Goal: Task Accomplishment & Management: Manage account settings

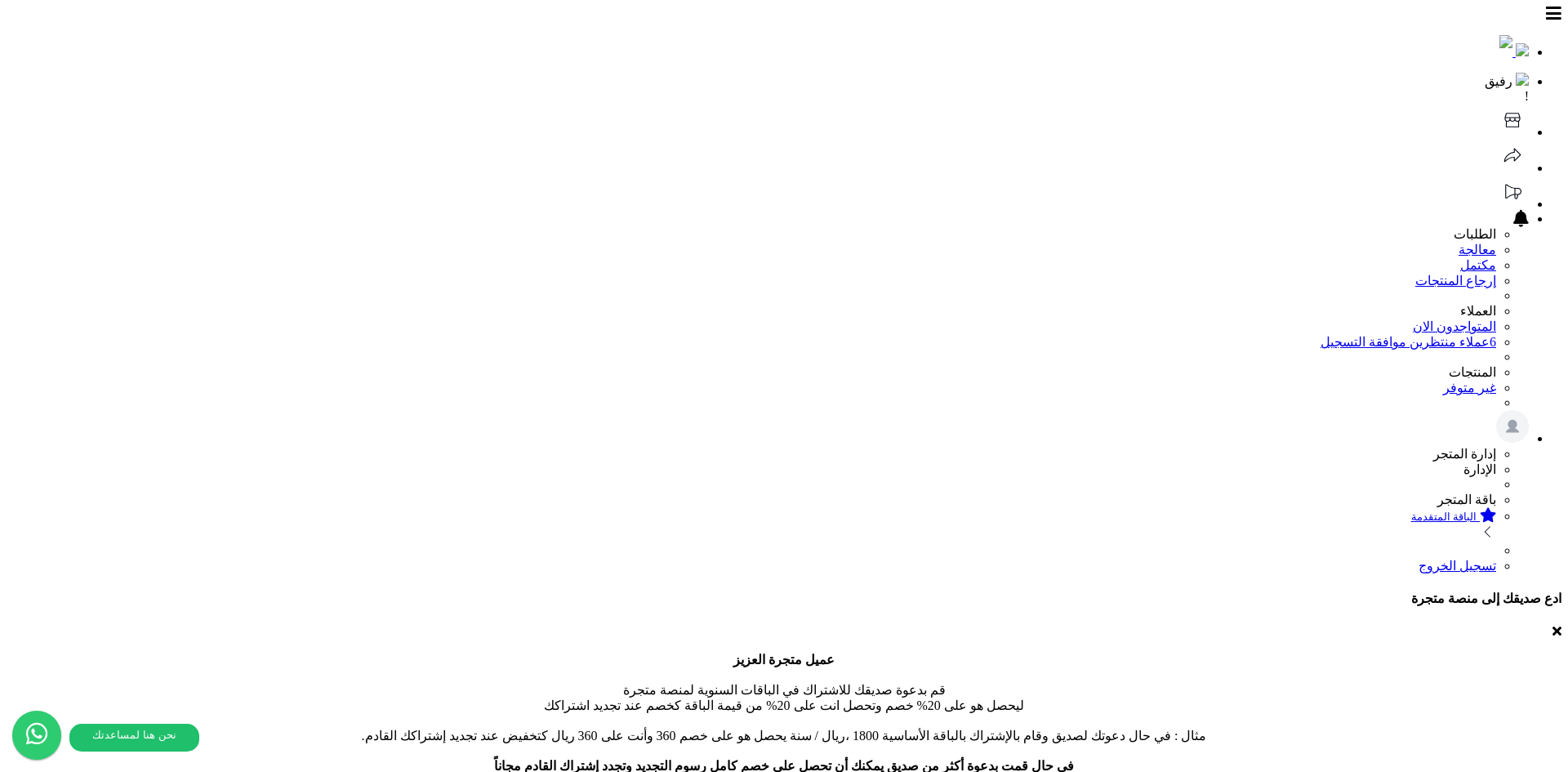
type input "**********"
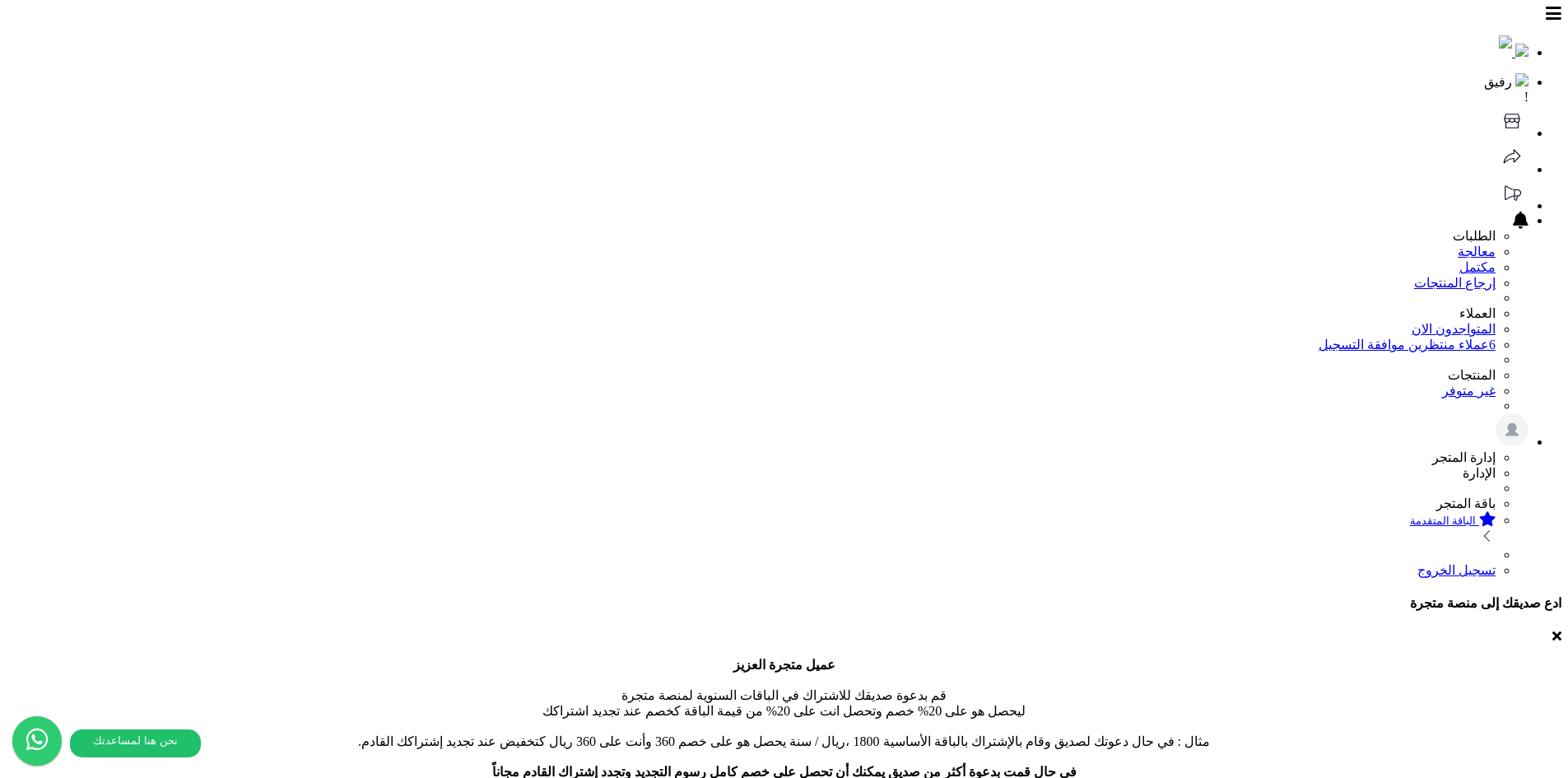
select select
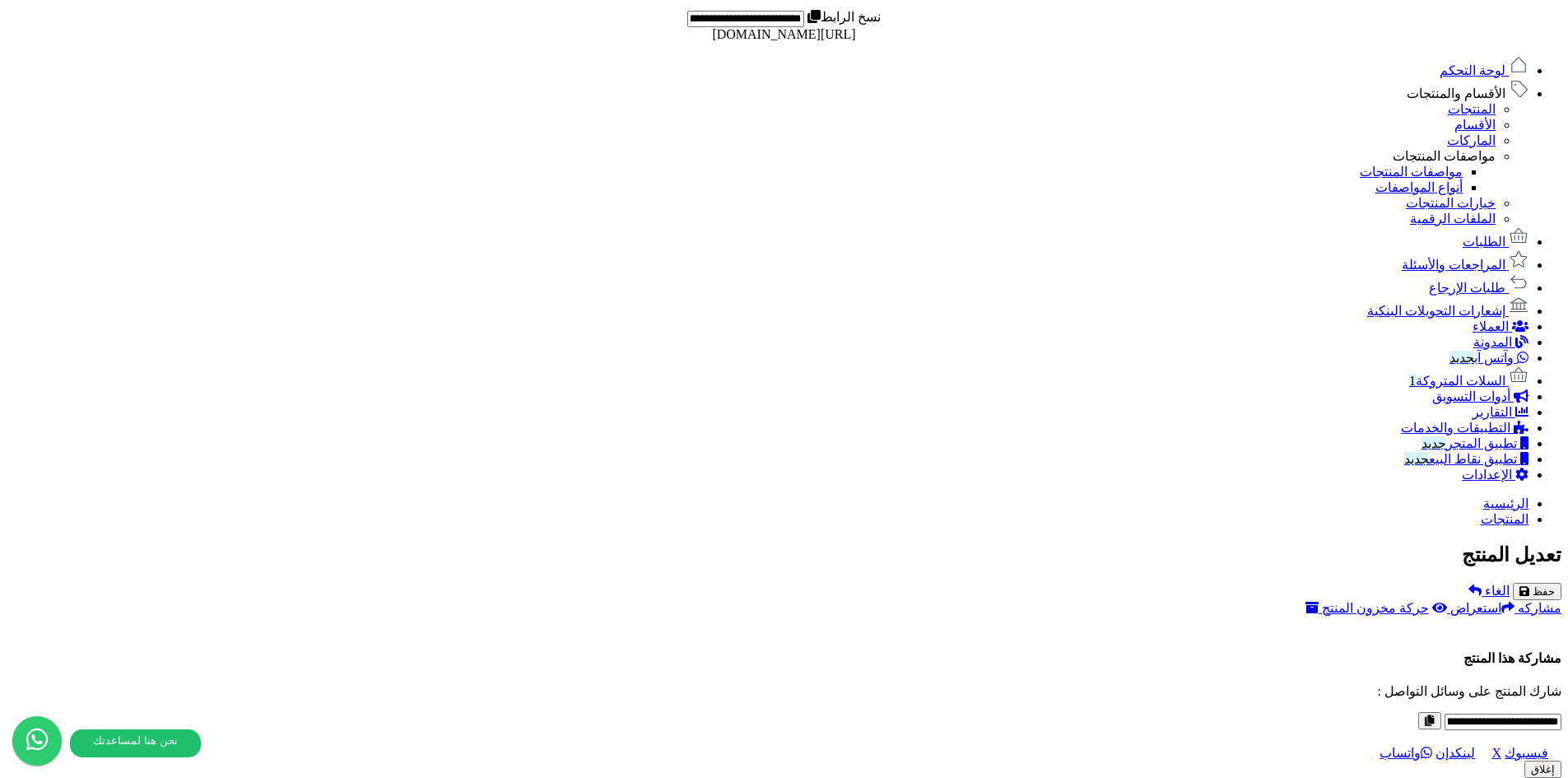
scroll to position [874, 0]
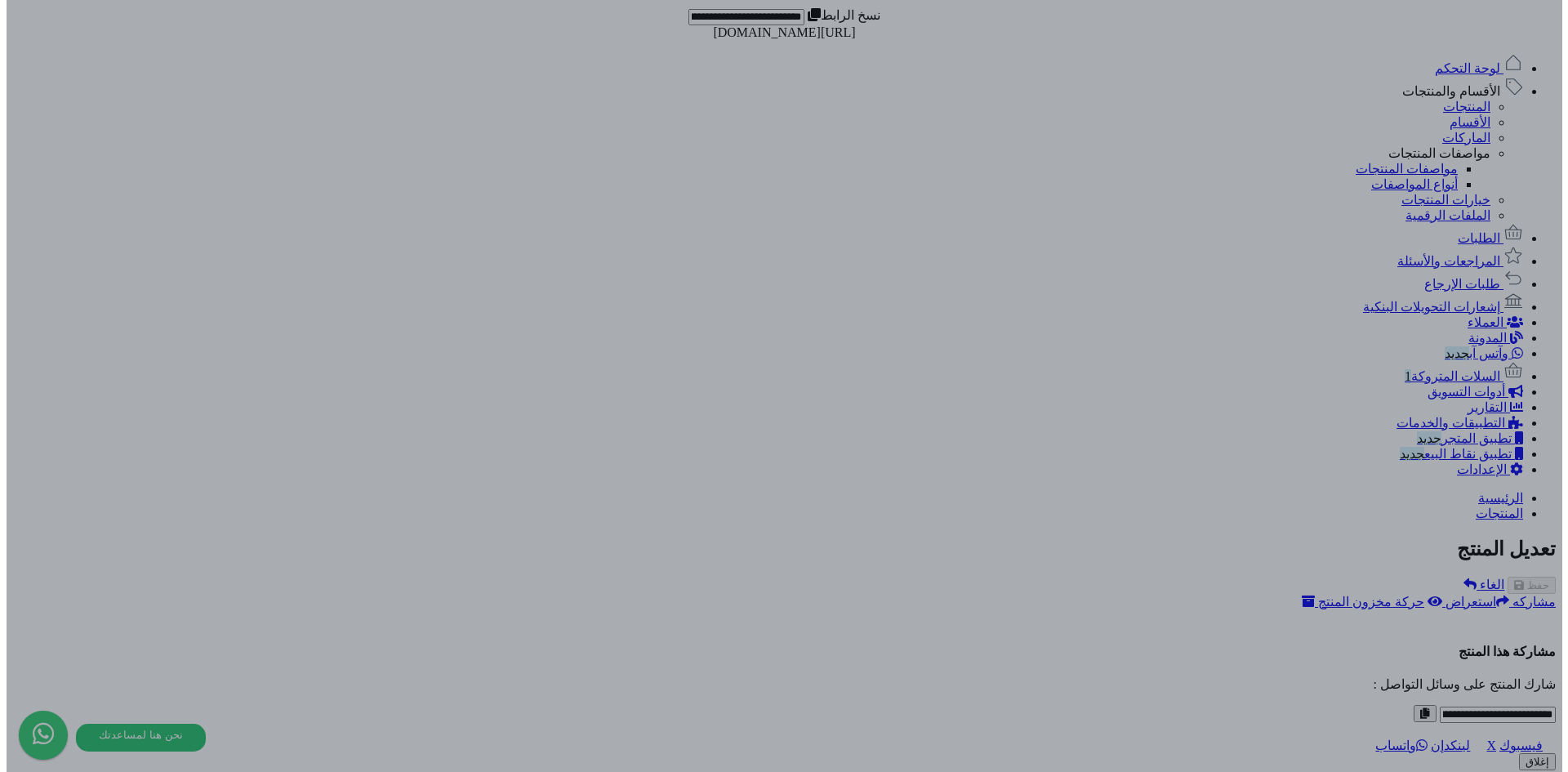
scroll to position [0, 0]
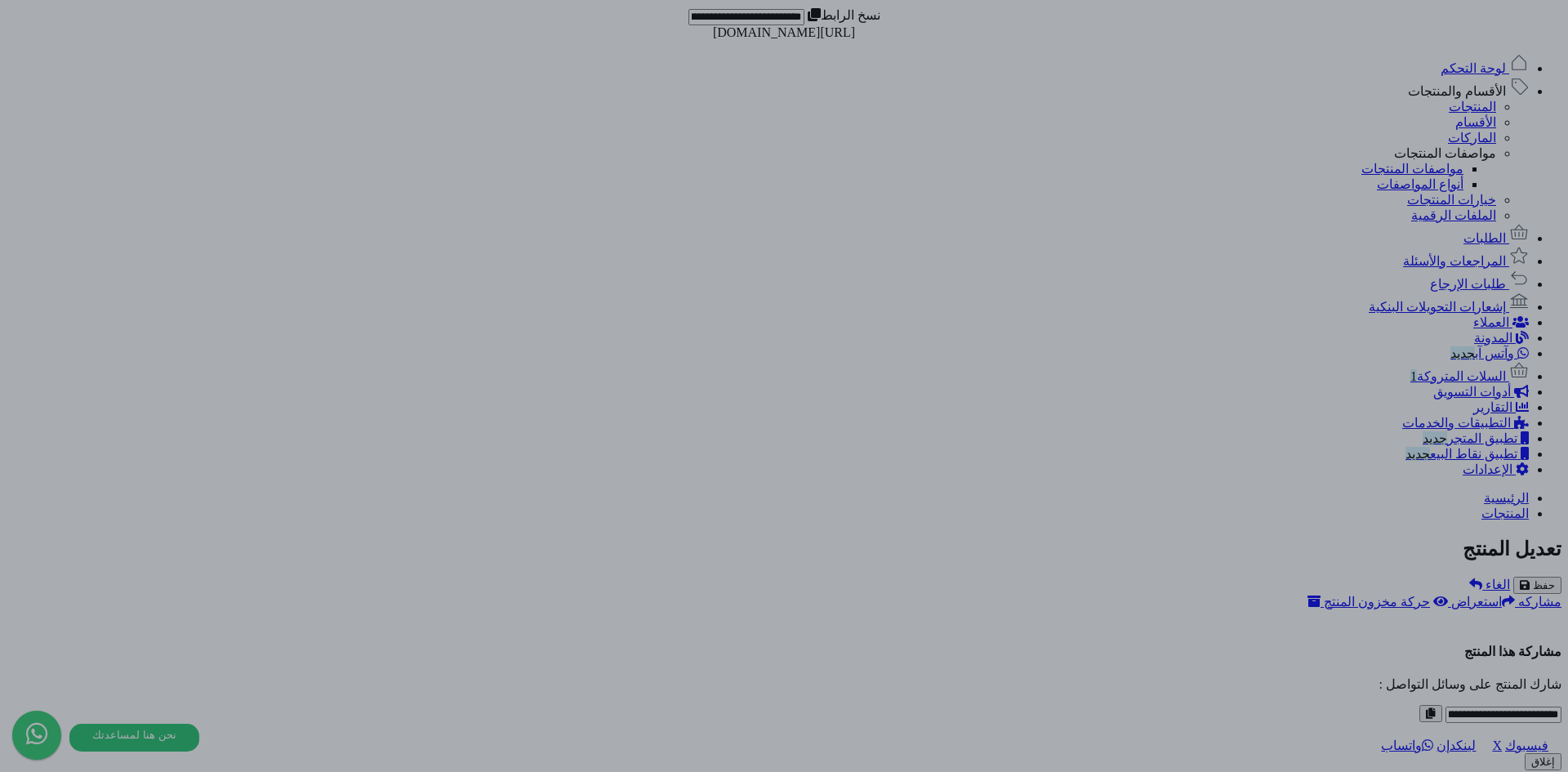
click at [305, 361] on div at bounding box center [784, 386] width 1568 height 772
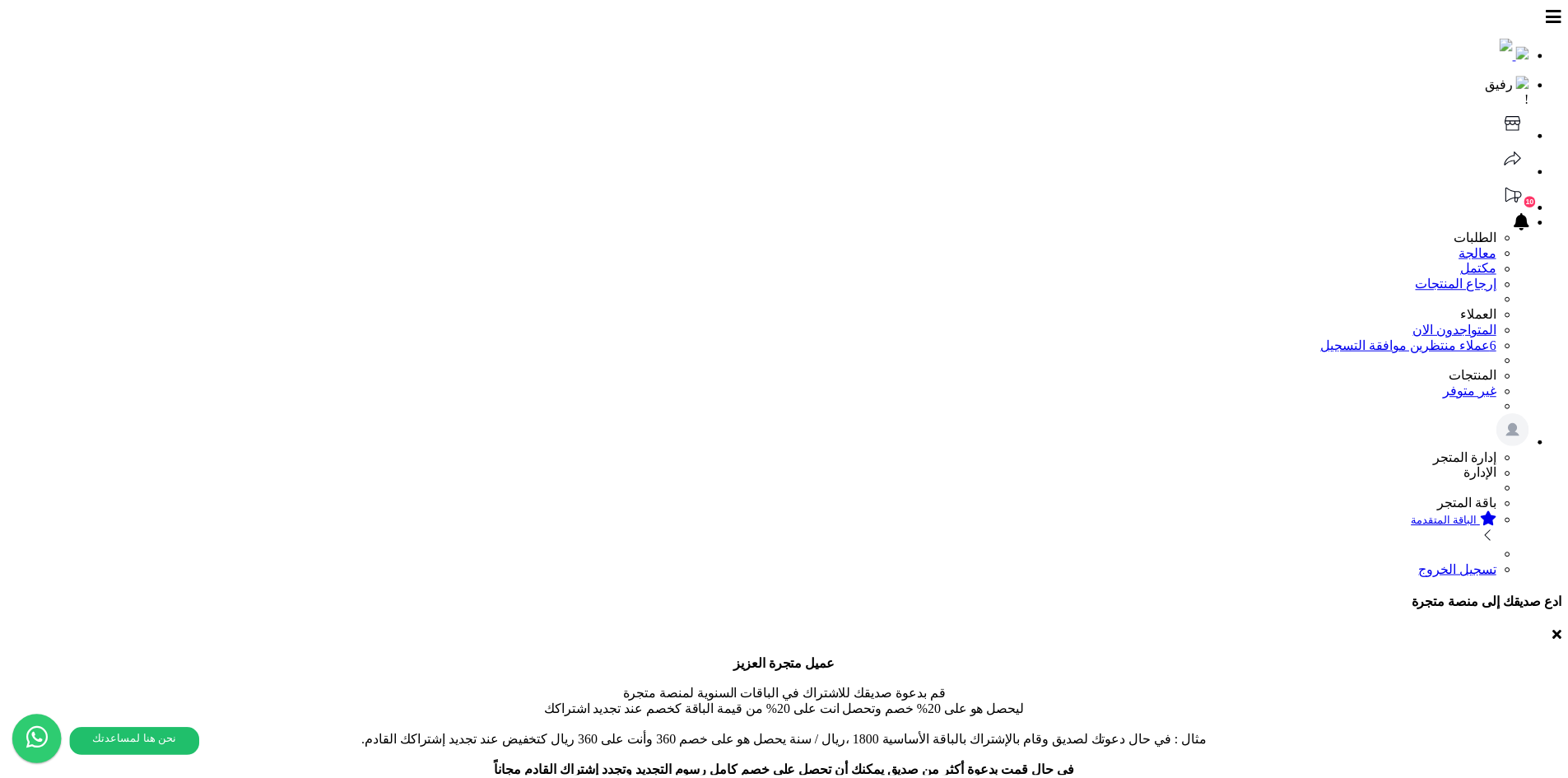
scroll to position [801, 0]
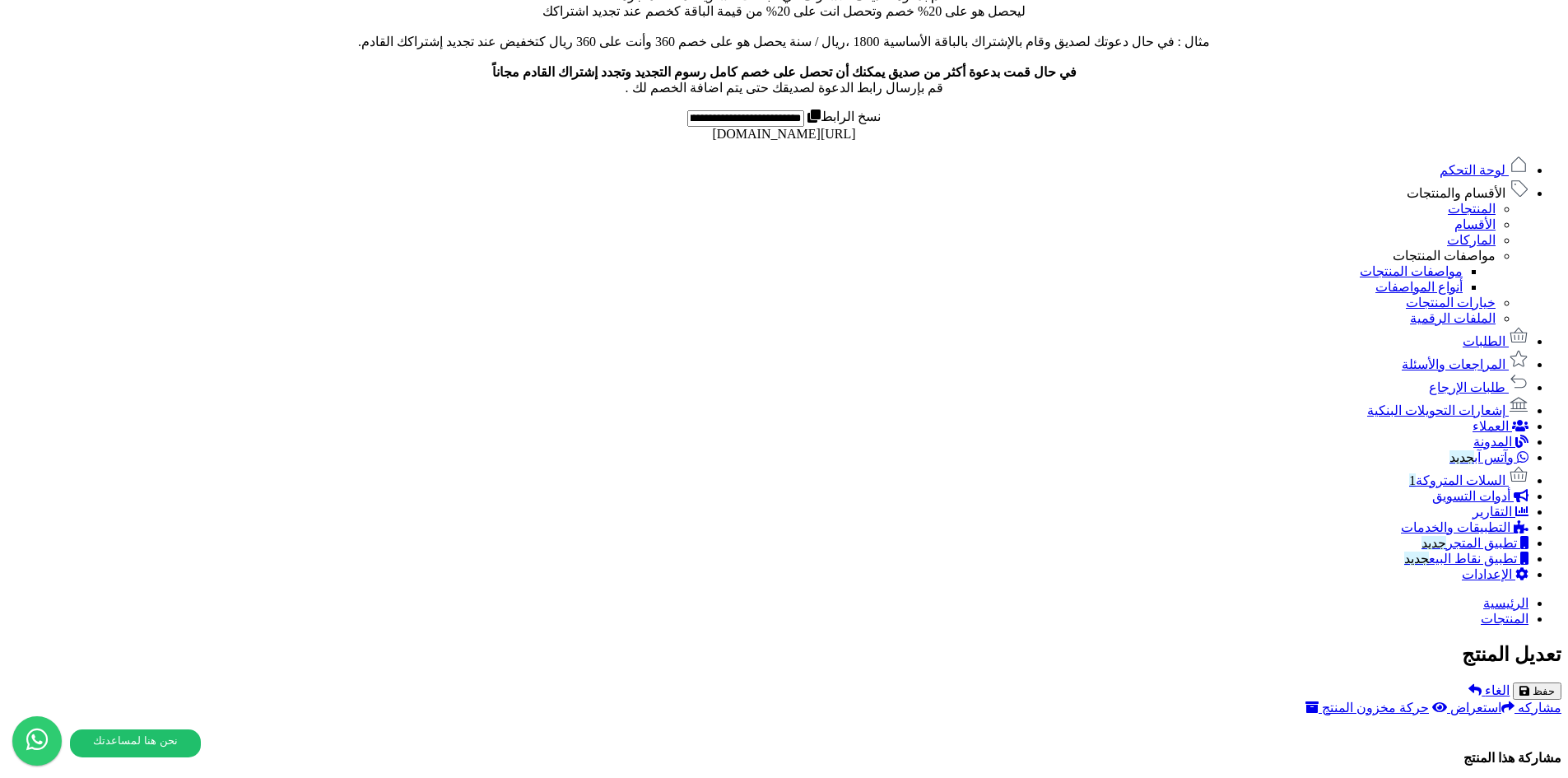
scroll to position [718, 0]
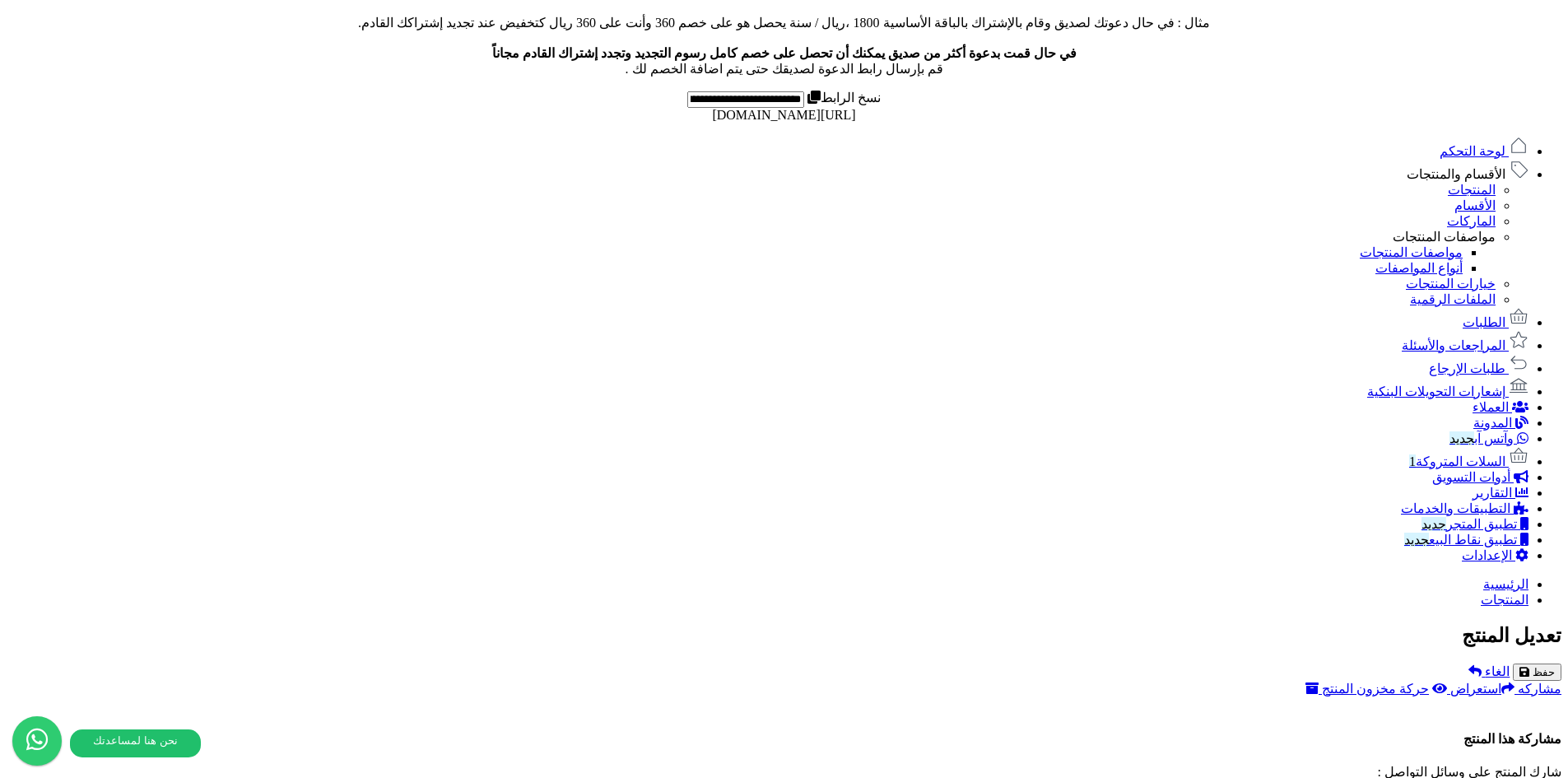
drag, startPoint x: 781, startPoint y: 462, endPoint x: 893, endPoint y: 463, distance: 112.0
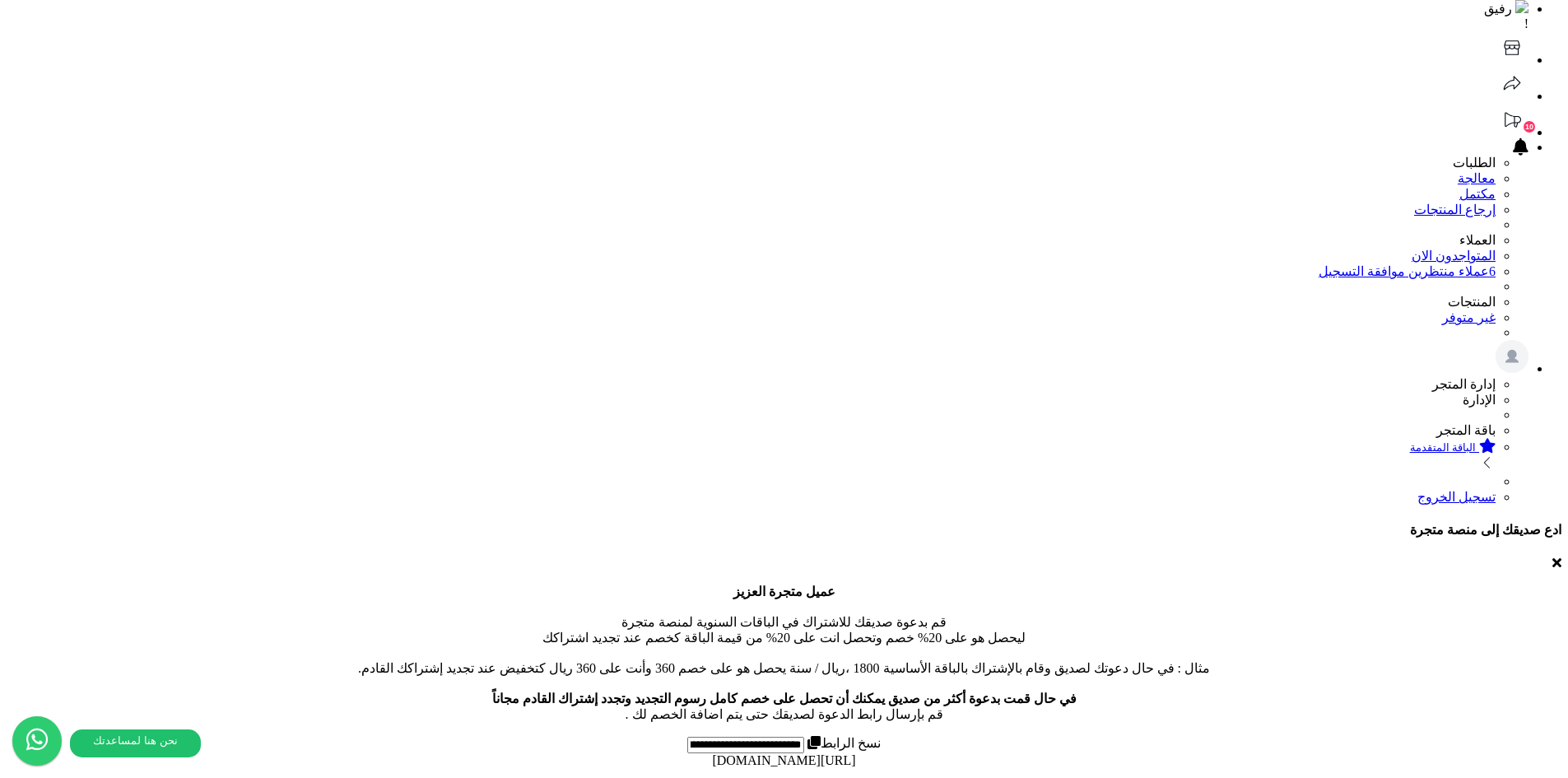
scroll to position [0, 0]
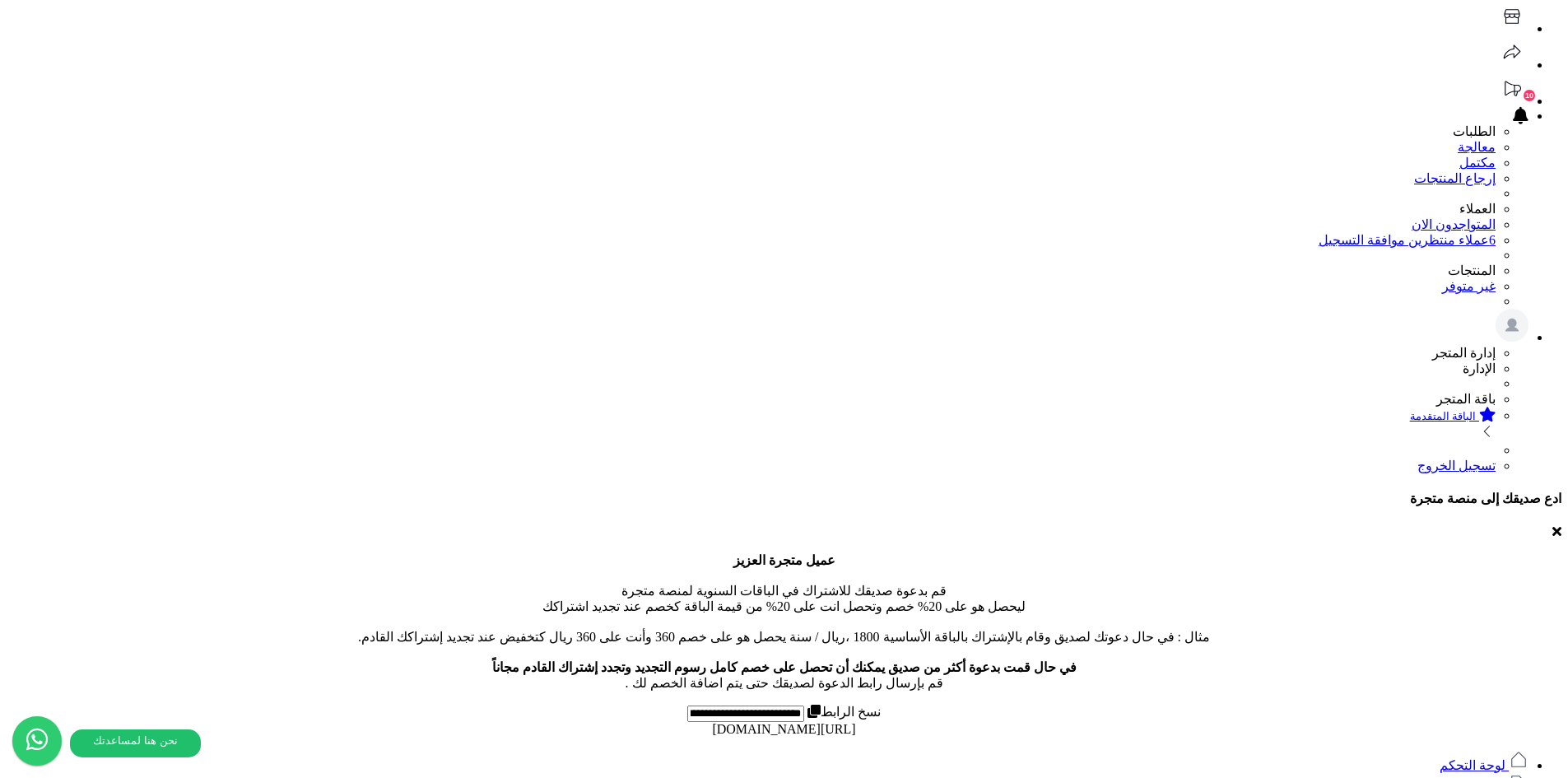
scroll to position [82, 0]
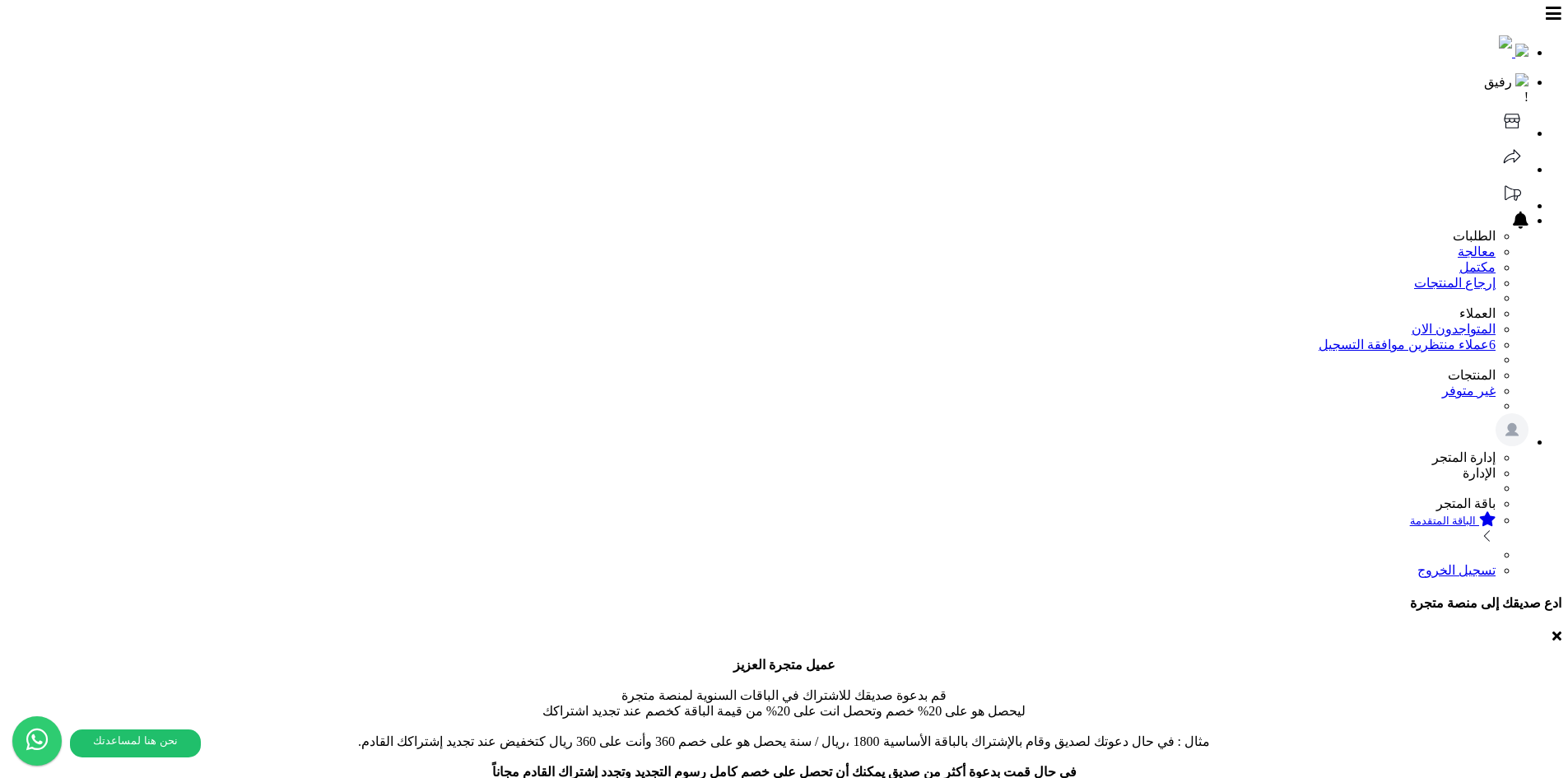
select select
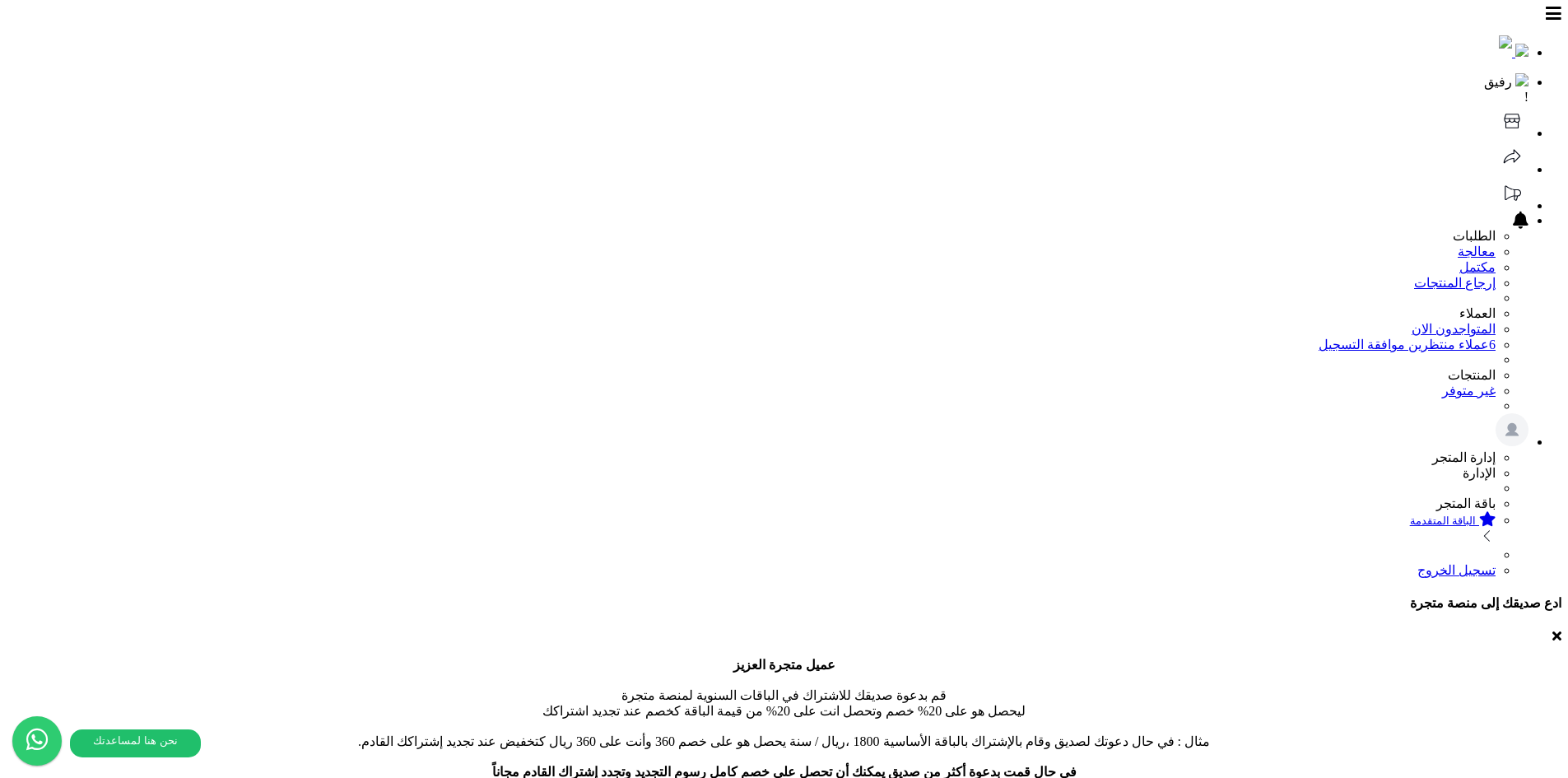
paste input "**********"
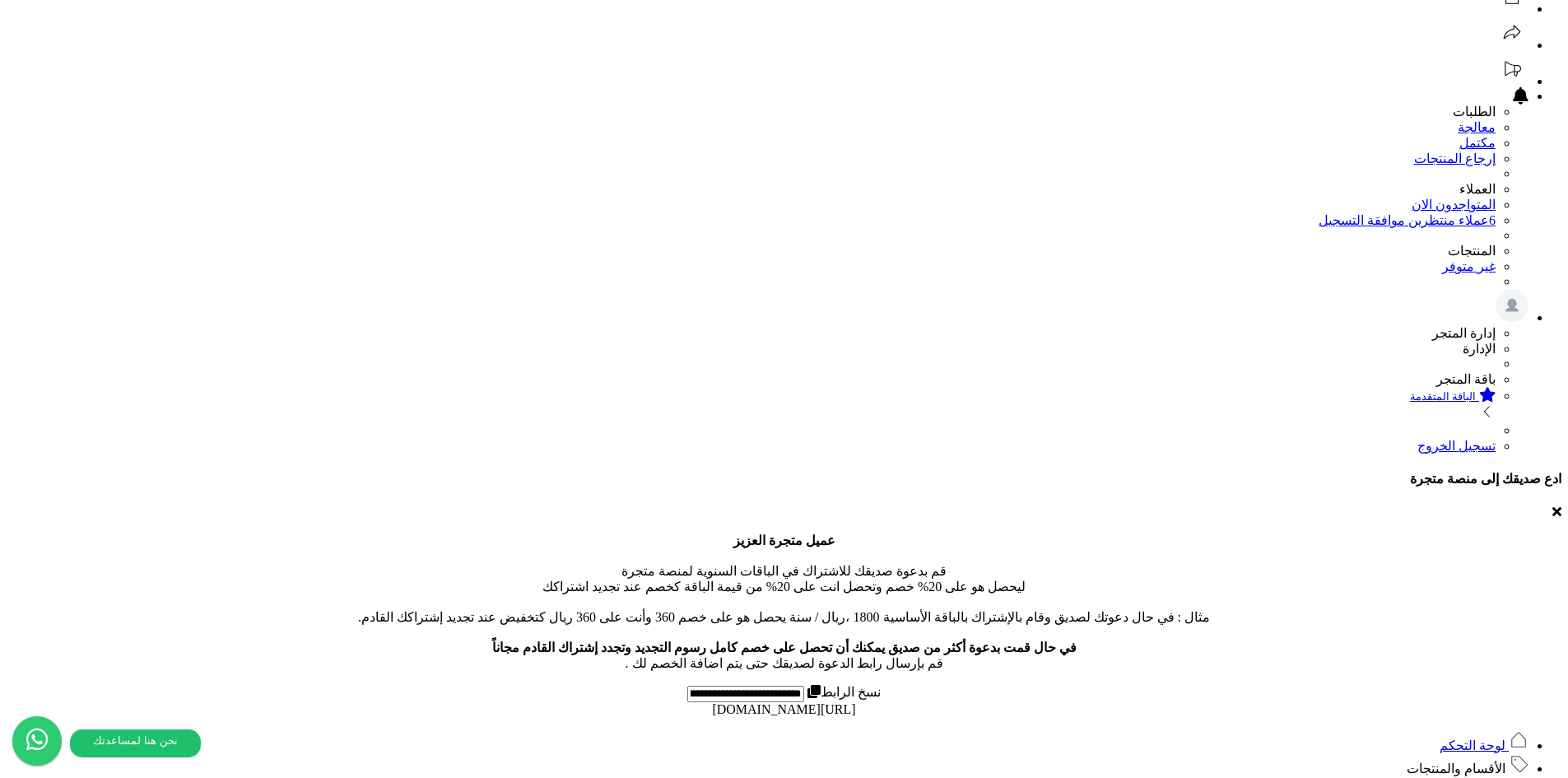
scroll to position [77, 0]
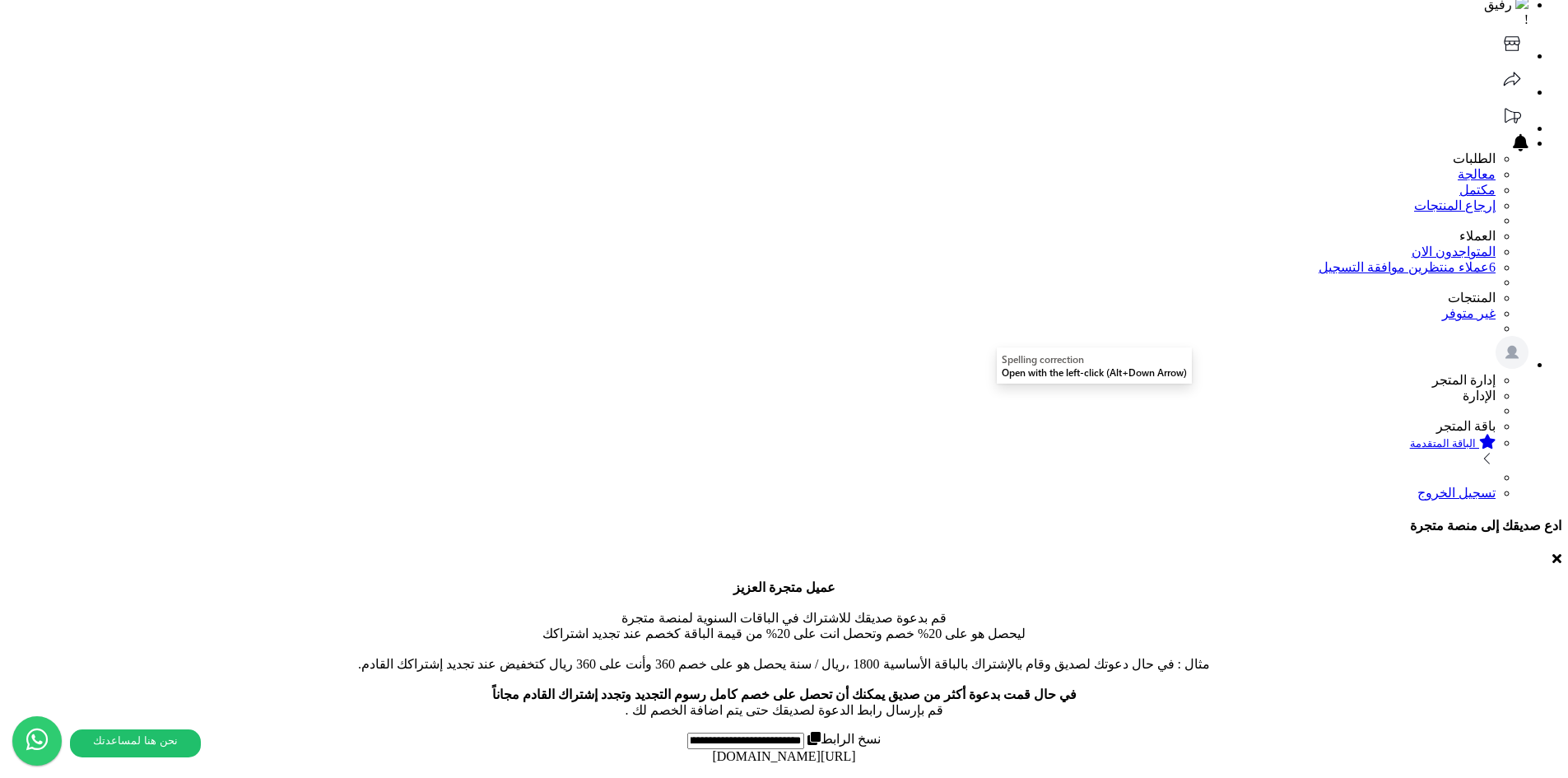
type input "**********"
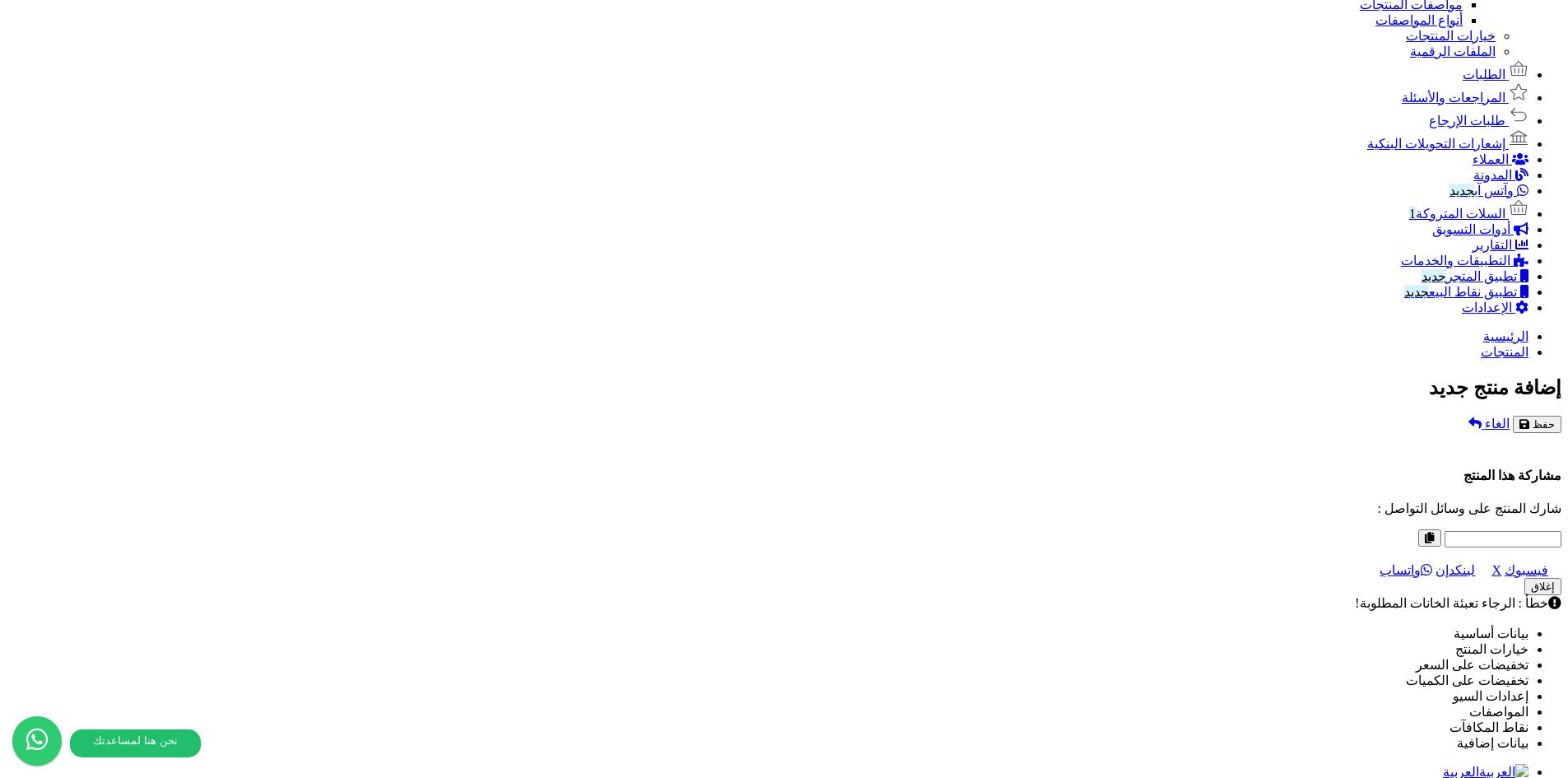
scroll to position [983, 0]
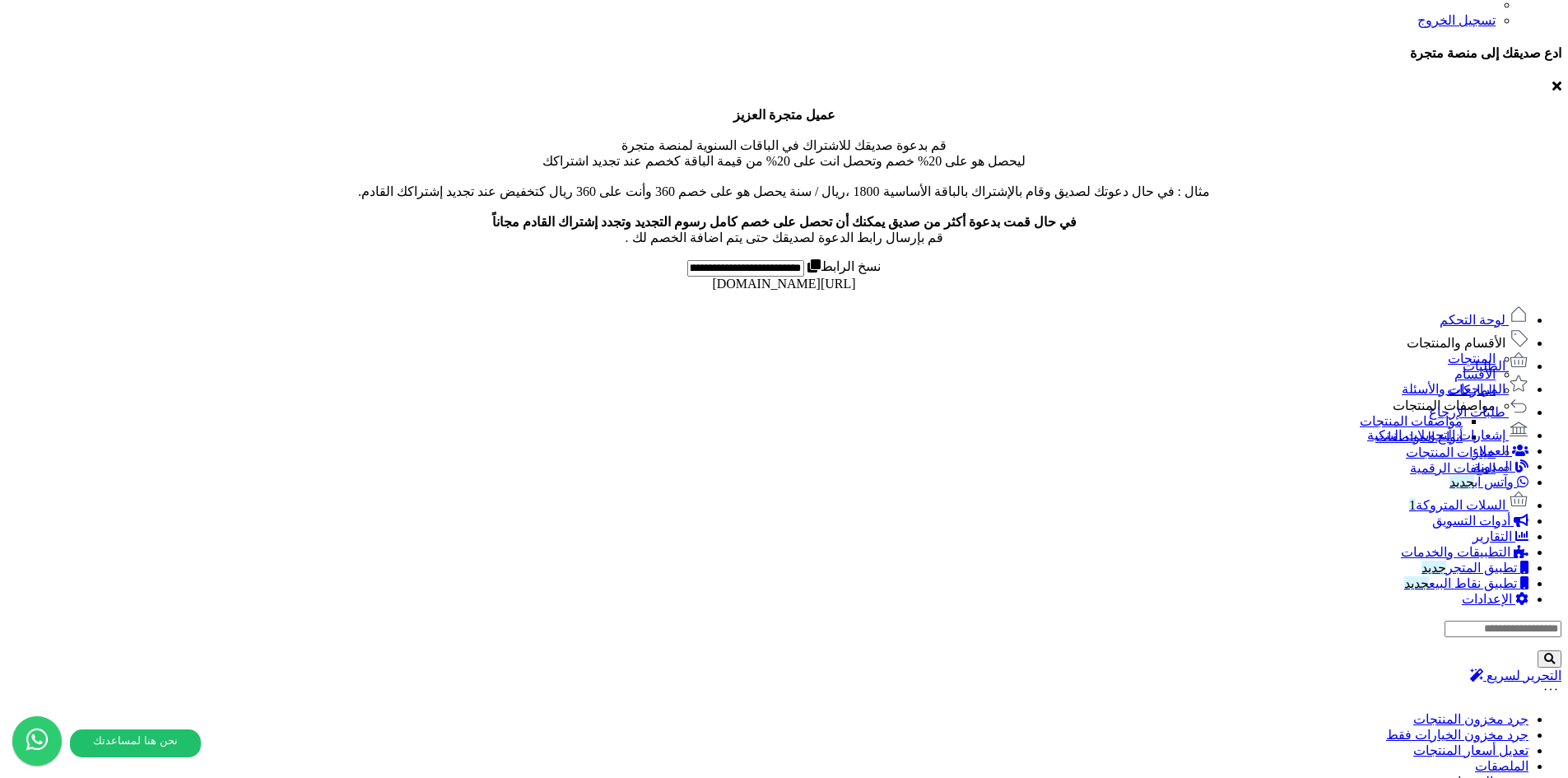
scroll to position [791, 0]
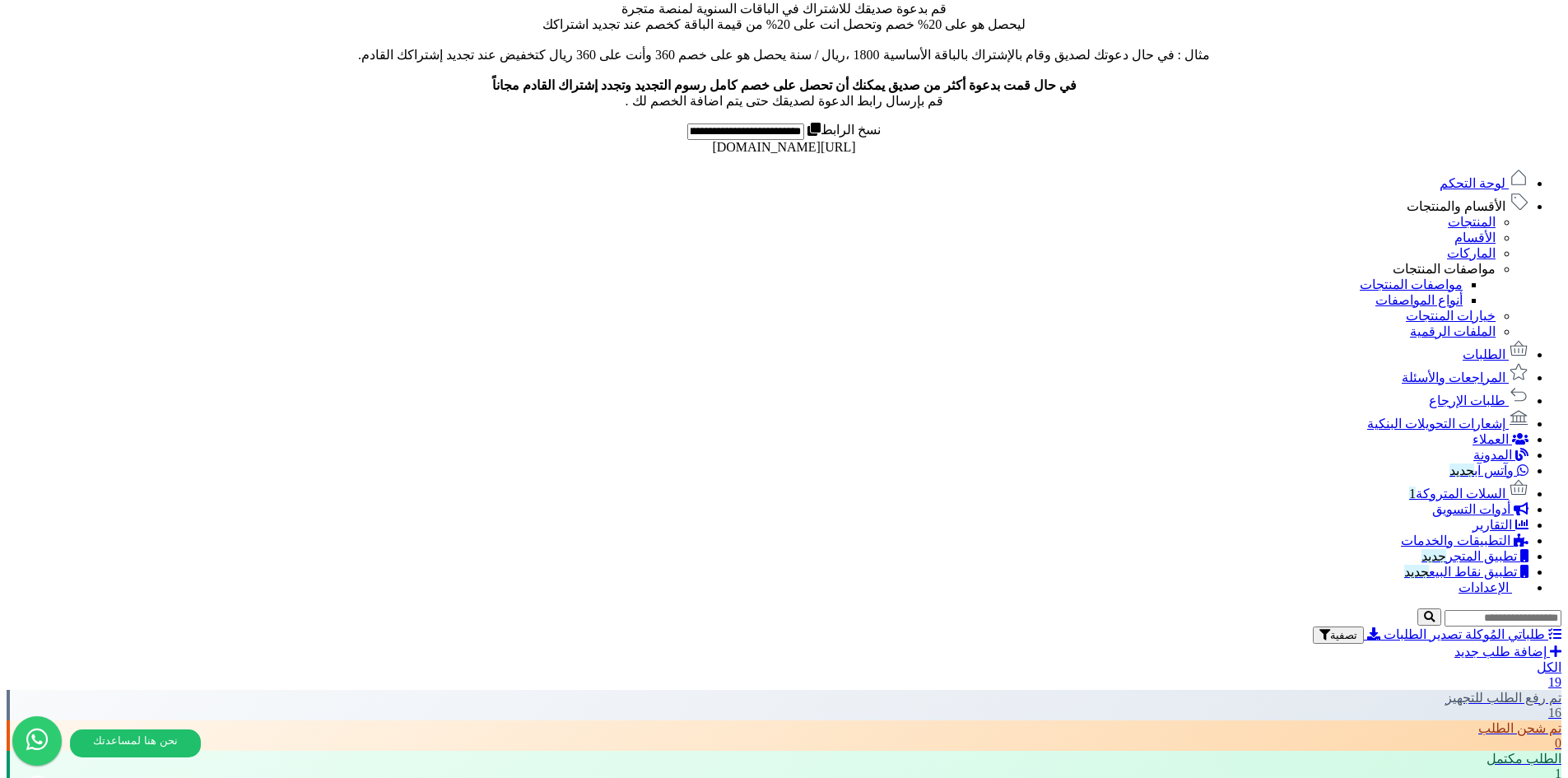
scroll to position [535, 0]
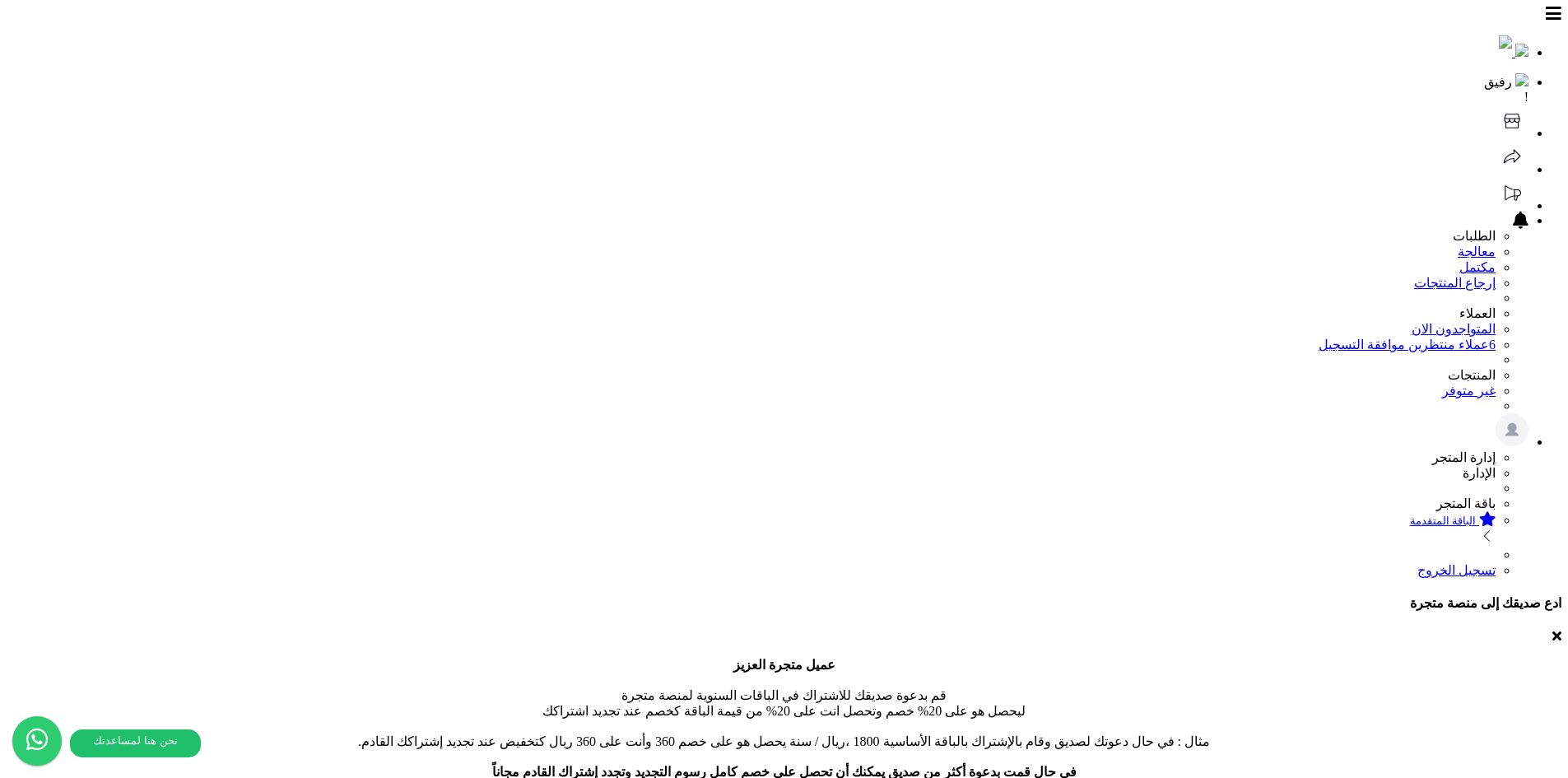
scroll to position [188, 0]
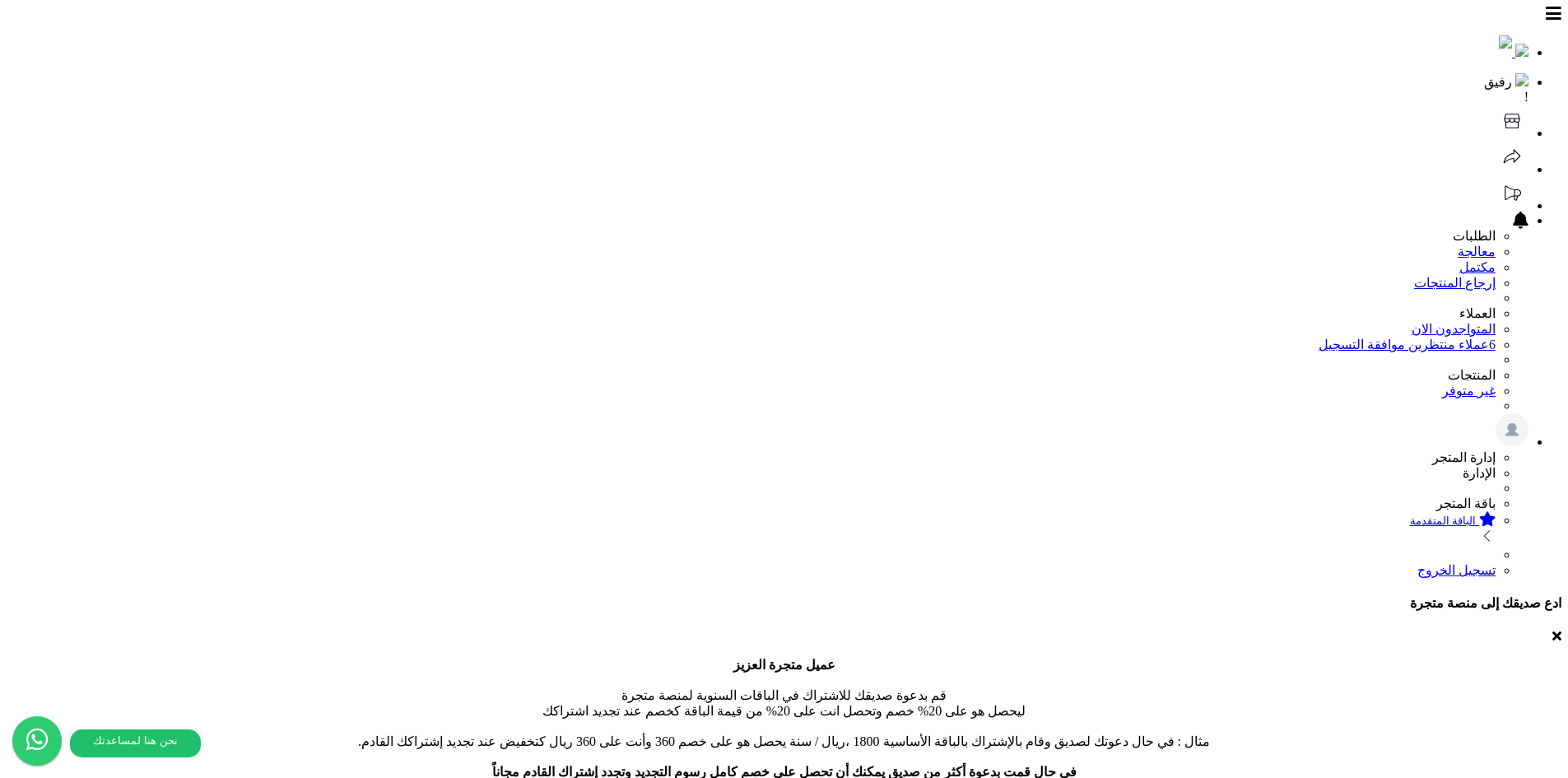
scroll to position [152, 193]
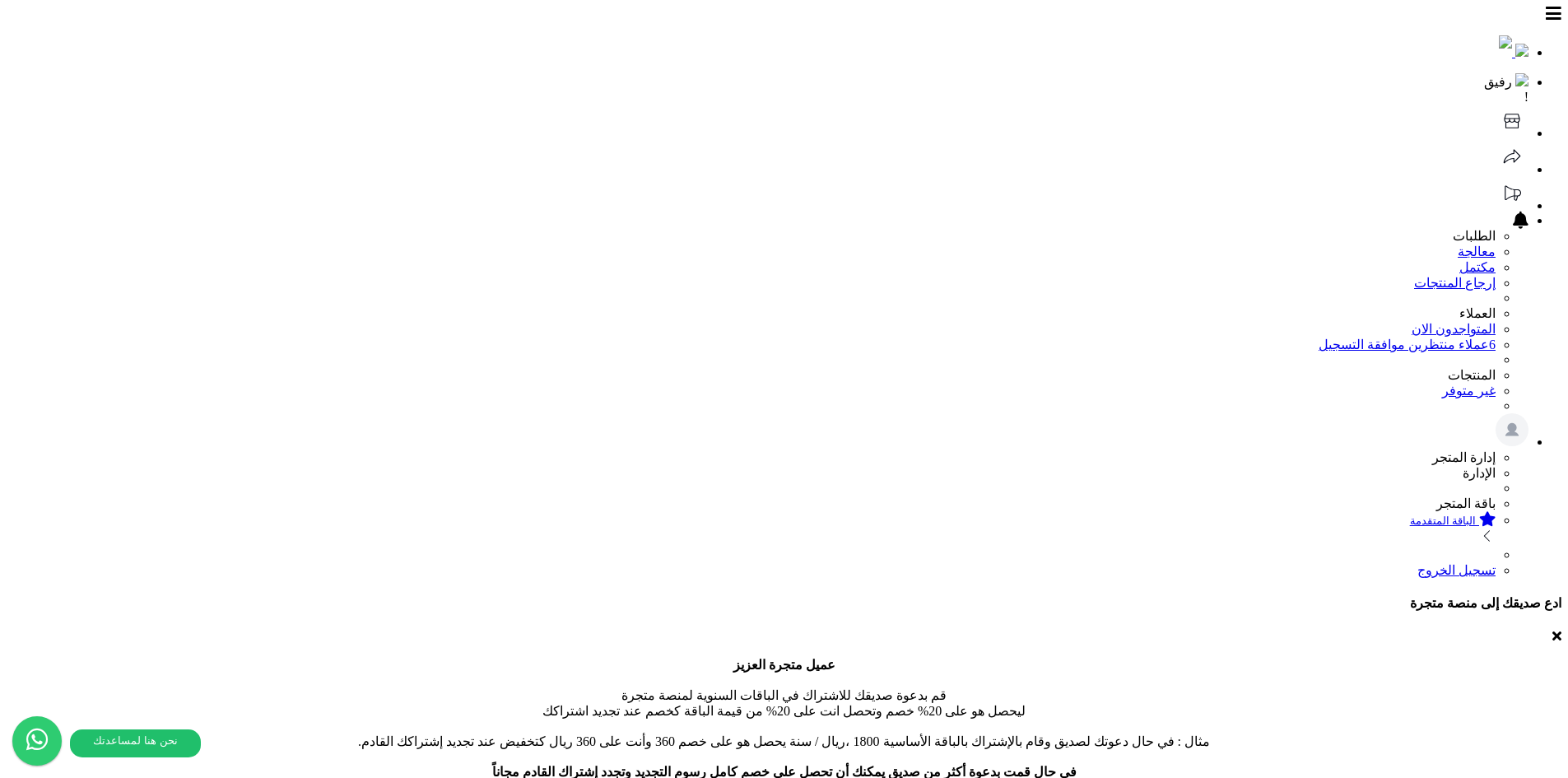
scroll to position [146, 0]
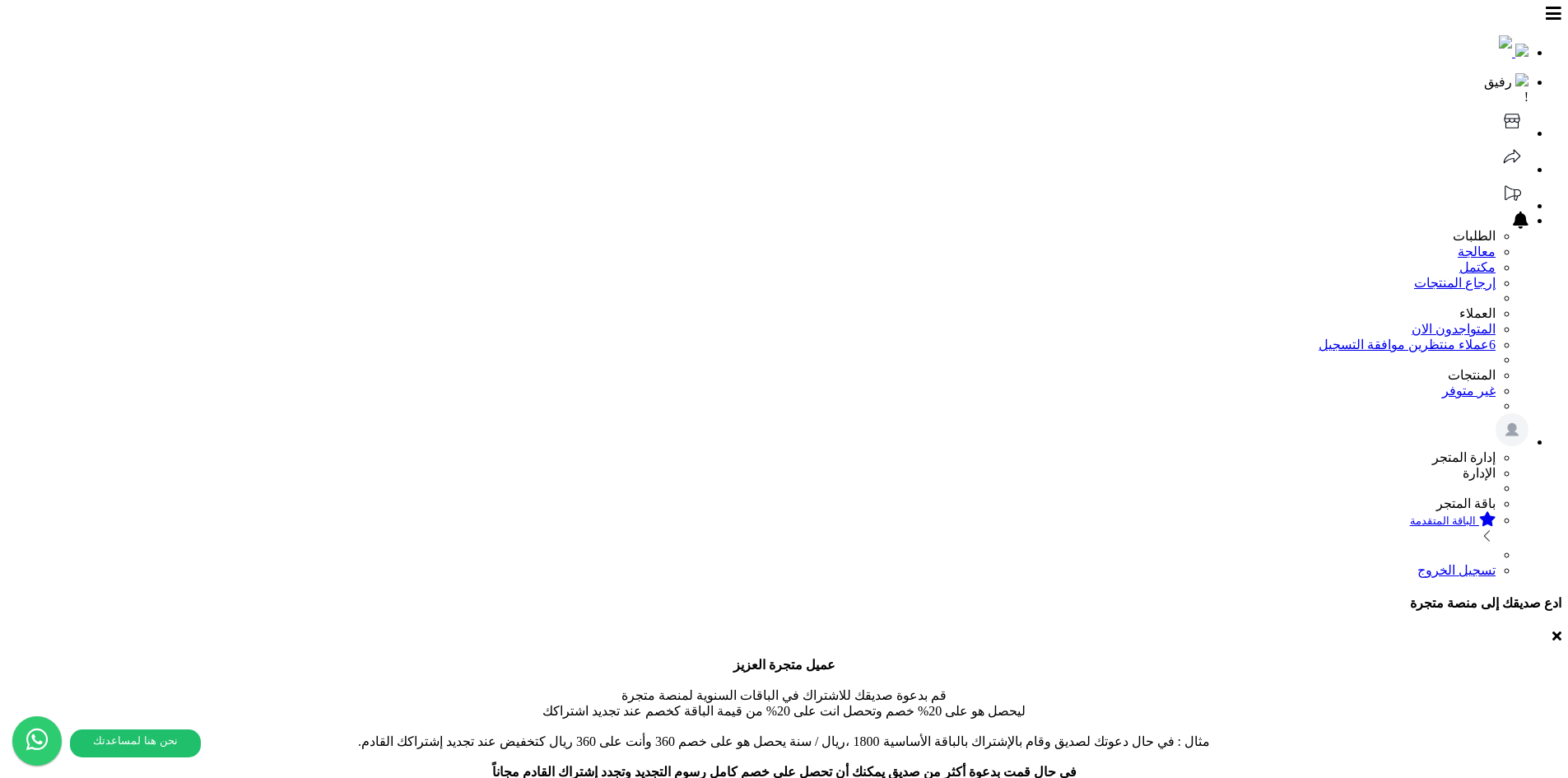
scroll to position [329, 0]
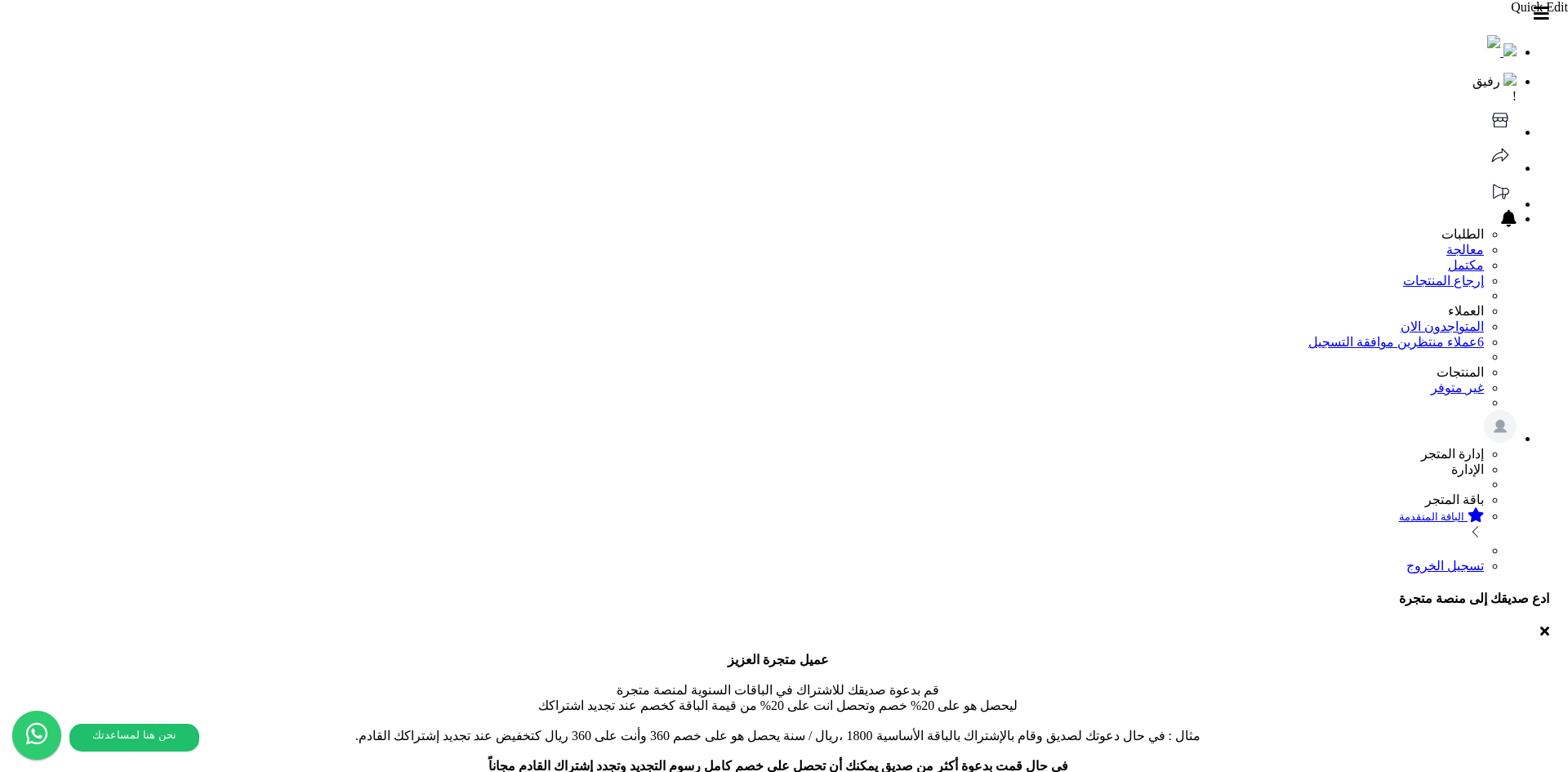
drag, startPoint x: 707, startPoint y: 532, endPoint x: 655, endPoint y: 499, distance: 61.6
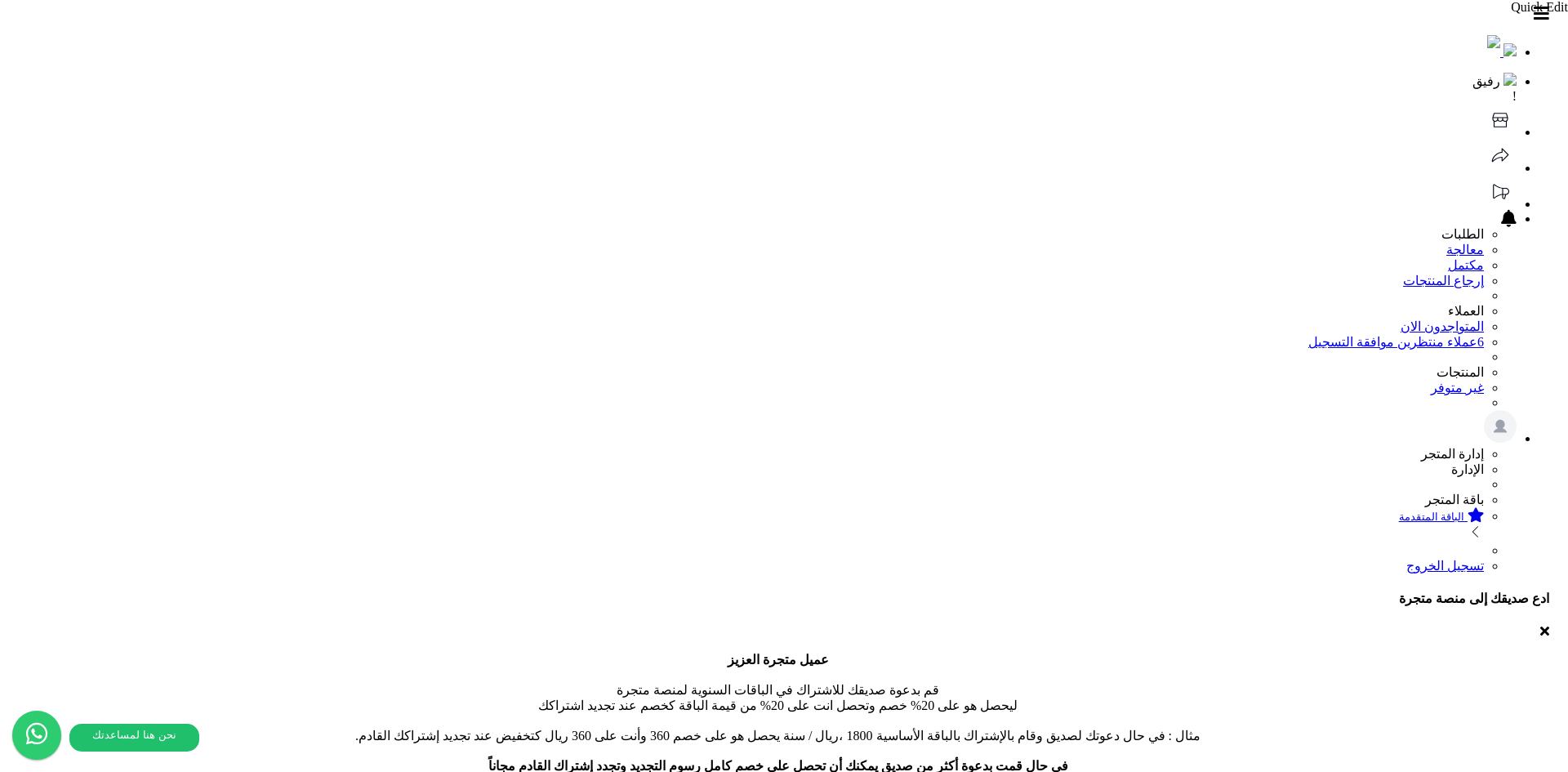
scroll to position [420, 0]
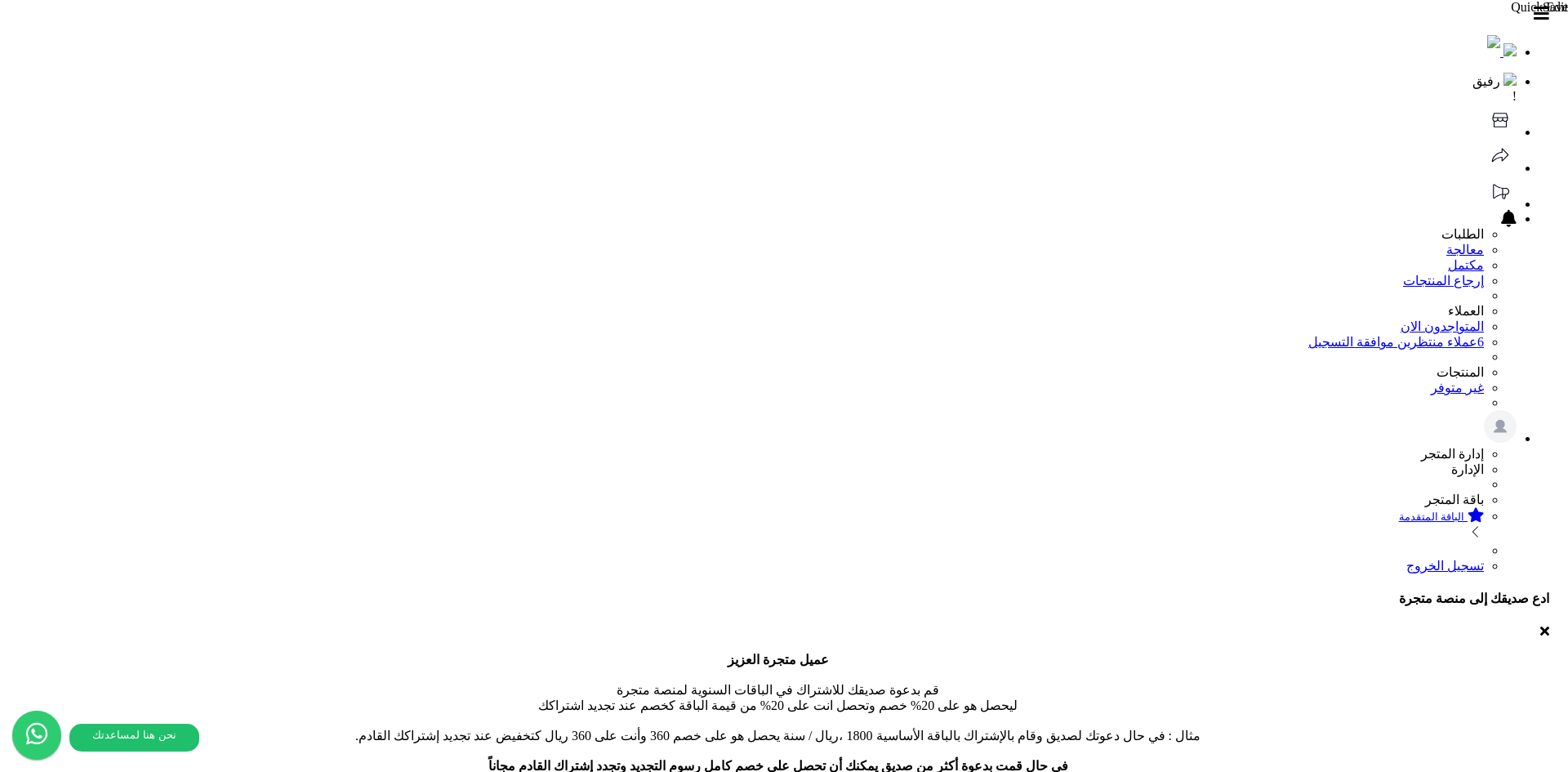
drag, startPoint x: 1166, startPoint y: 55, endPoint x: 1, endPoint y: 227, distance: 1177.6
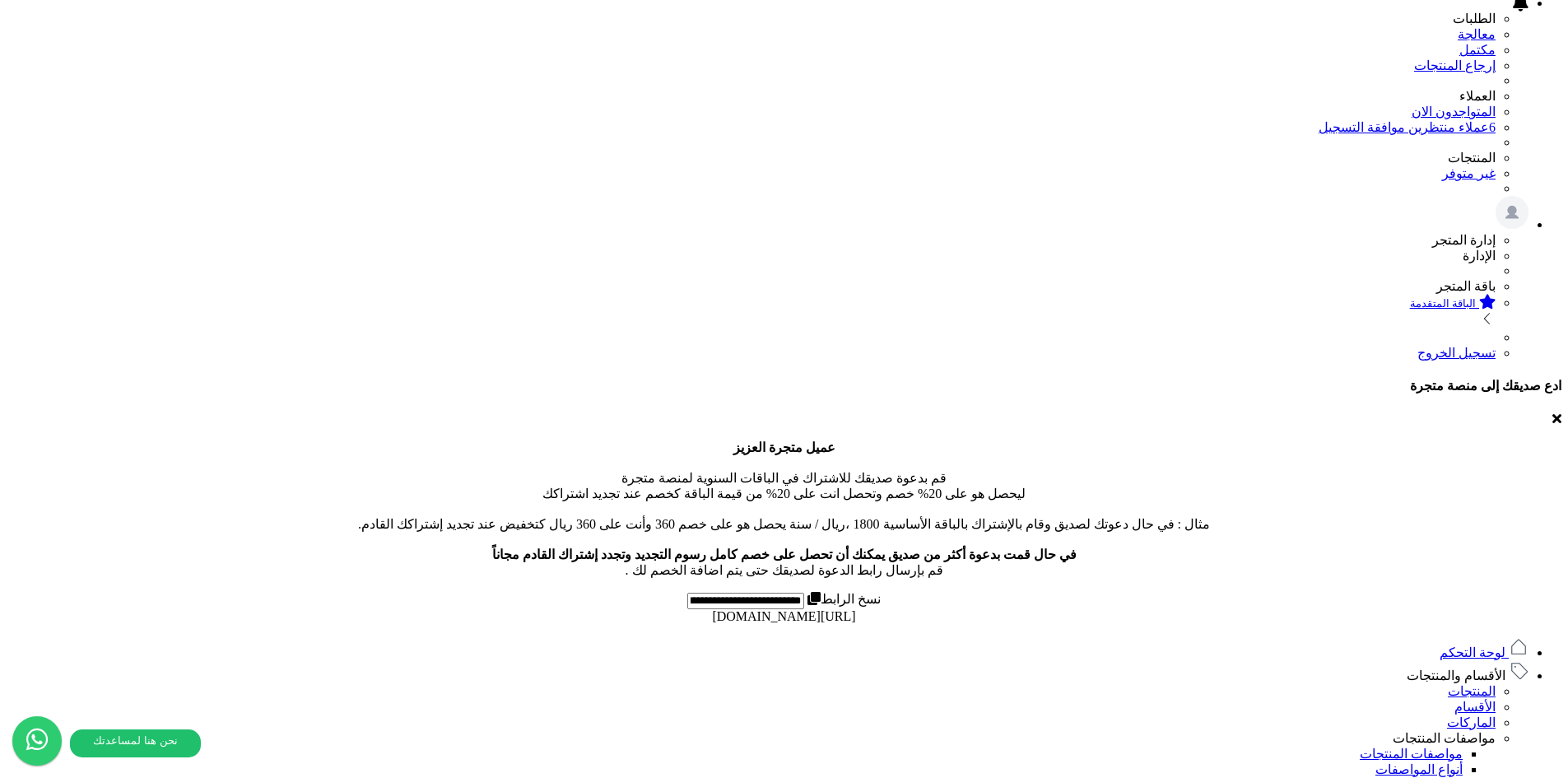
scroll to position [188, 0]
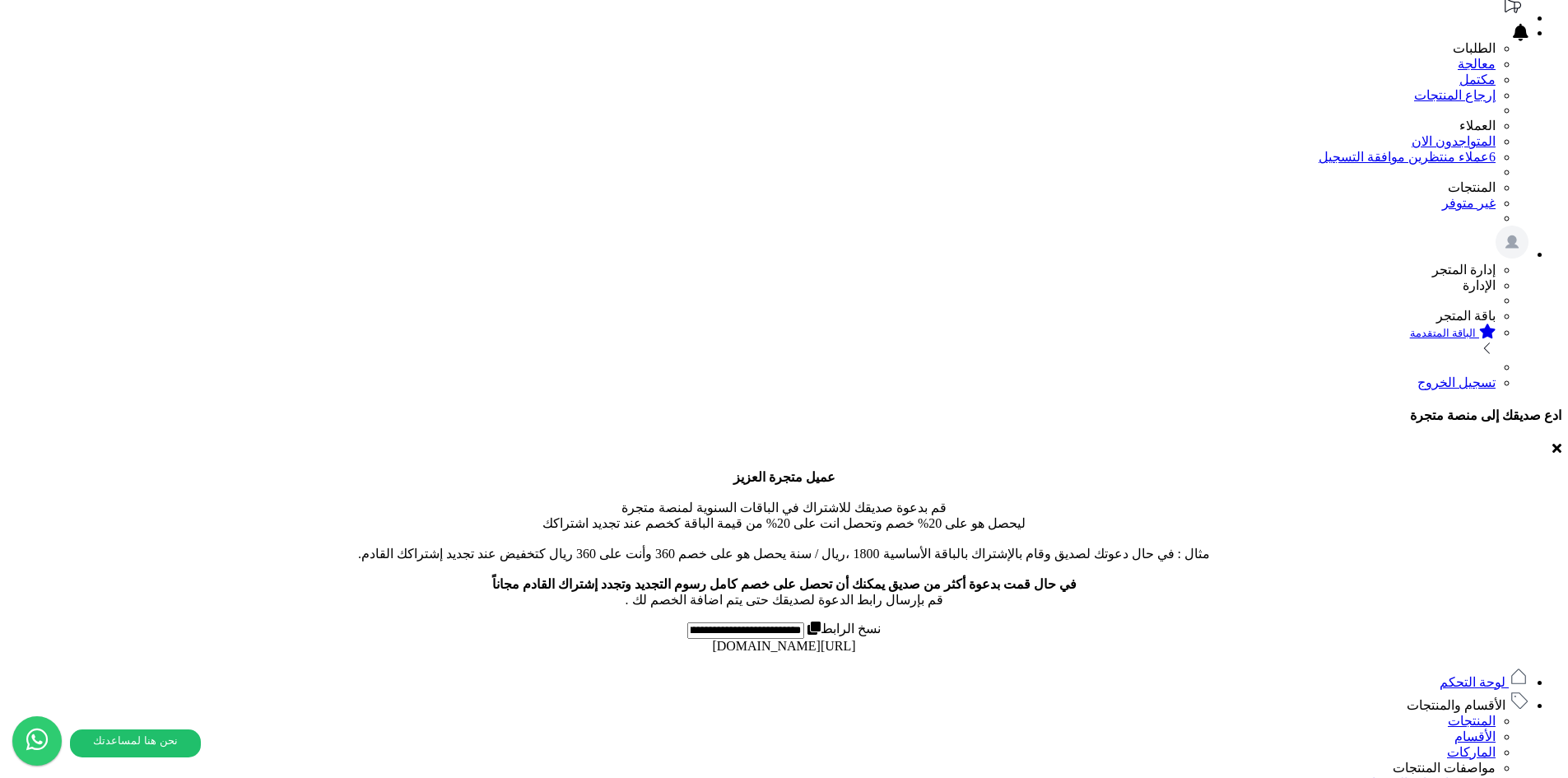
drag, startPoint x: 776, startPoint y: 519, endPoint x: 559, endPoint y: 524, distance: 217.1
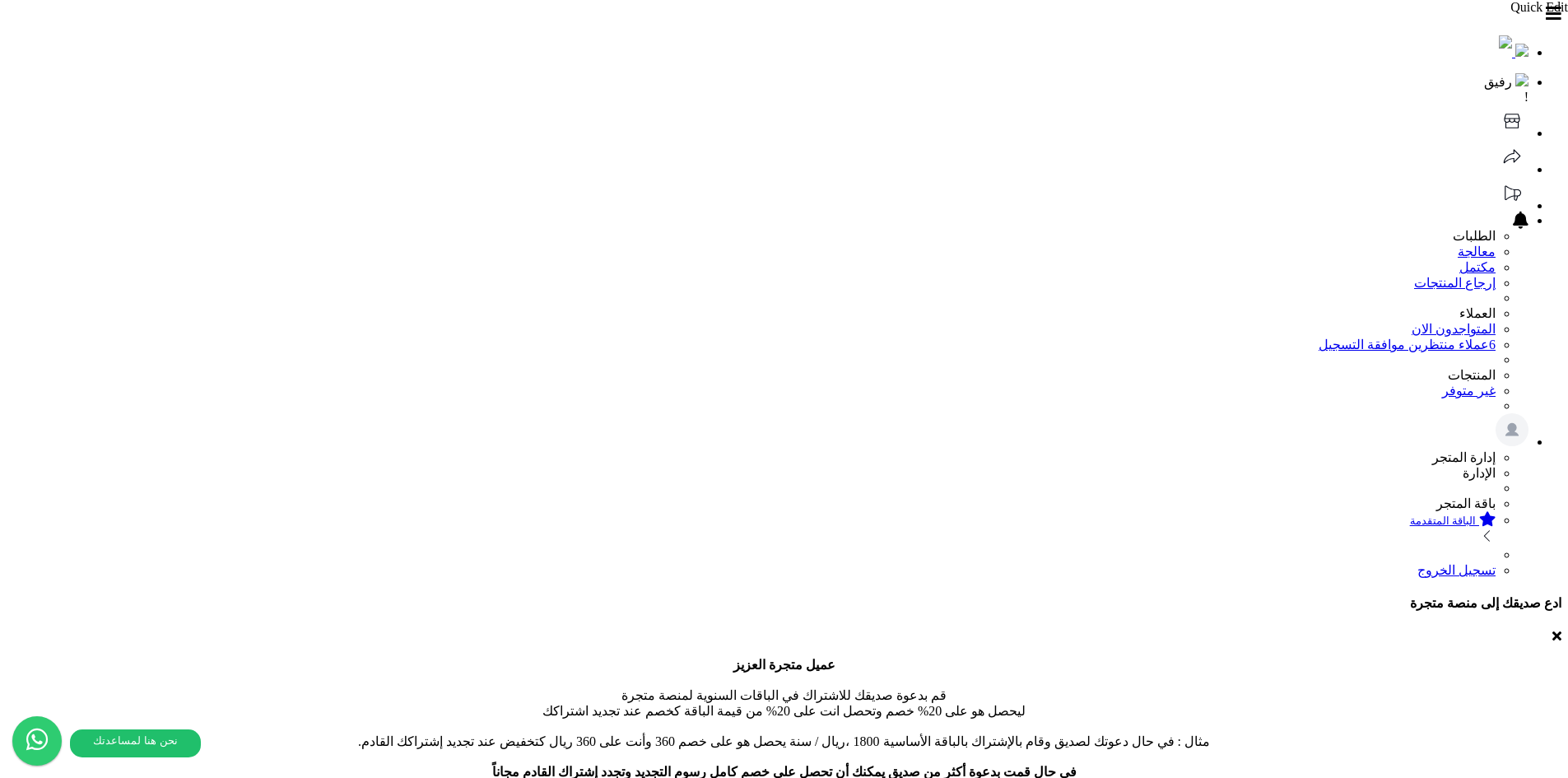
click at [804, 20] on header "رفيق ! الطلبات معالجة مكتمل إرجاع المنتجات العملاء المتواجدون الان 6 عملاء منتظ…" at bounding box center [784, 292] width 1555 height 572
